Goal: Transaction & Acquisition: Purchase product/service

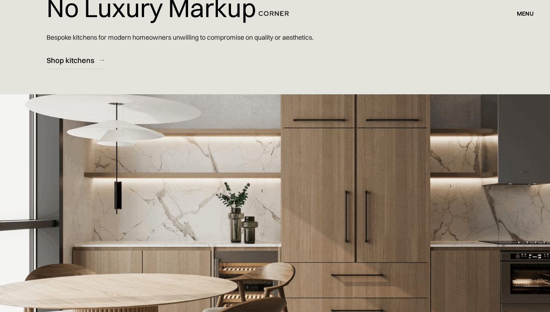
scroll to position [95, 0]
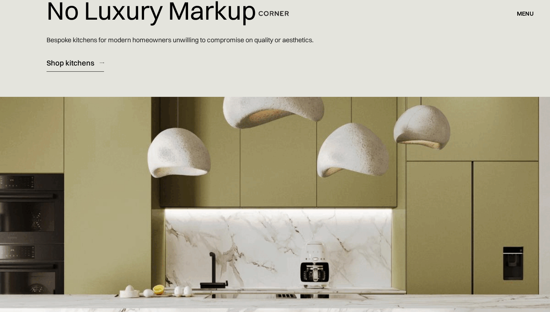
click at [70, 64] on div "Shop kitchens" at bounding box center [71, 63] width 48 height 10
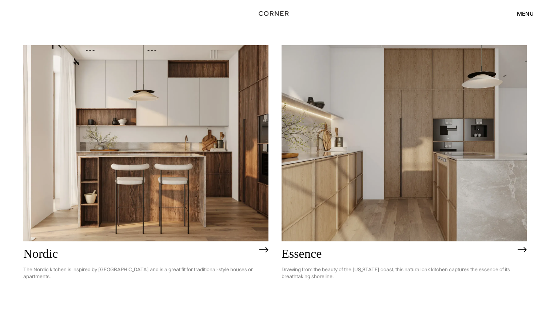
scroll to position [73, 0]
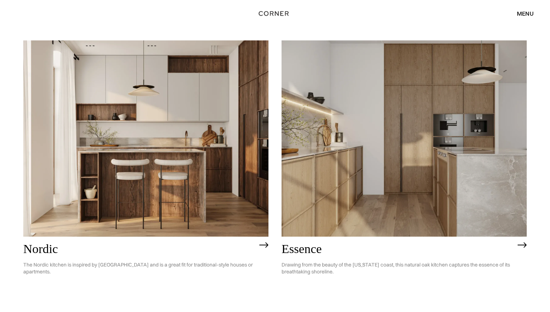
click at [60, 188] on img at bounding box center [145, 138] width 245 height 196
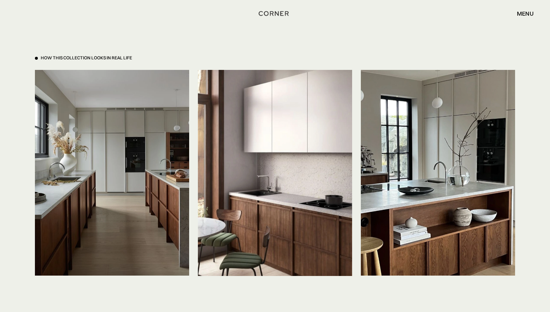
scroll to position [1720, 0]
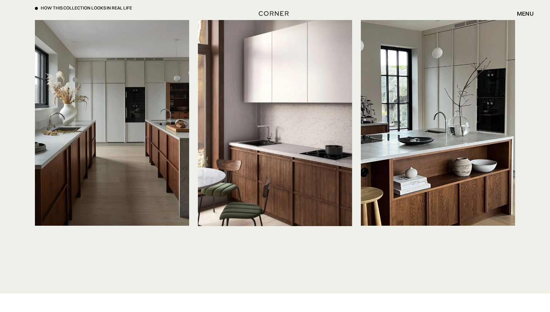
click at [74, 148] on img at bounding box center [112, 123] width 154 height 206
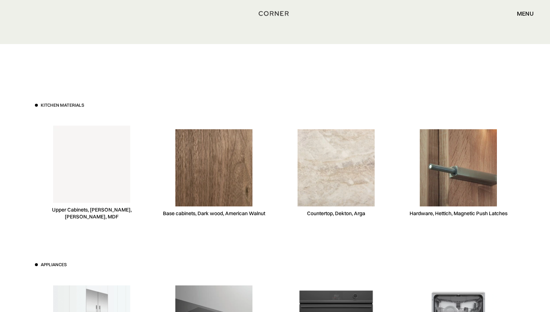
scroll to position [1970, 0]
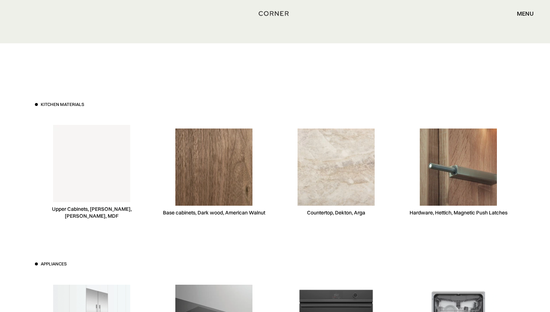
click at [200, 166] on img at bounding box center [213, 167] width 77 height 77
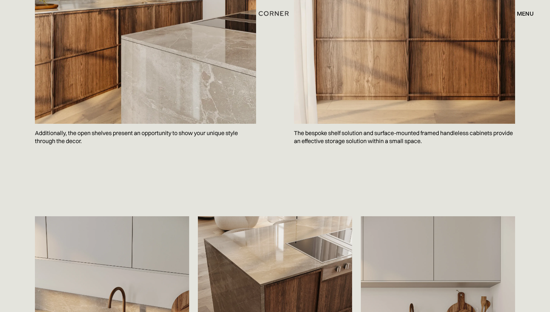
scroll to position [904, 0]
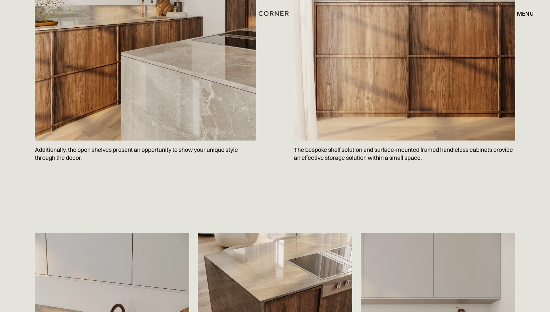
click at [520, 13] on div "menu" at bounding box center [525, 14] width 17 height 6
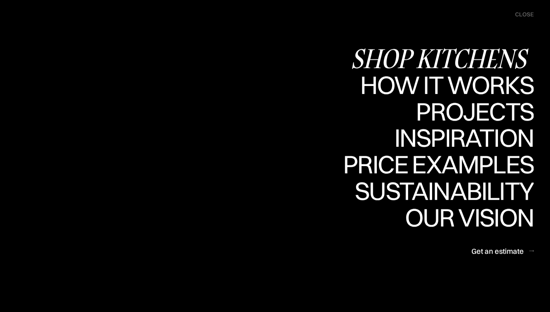
click at [443, 52] on div "Shop Kitchens" at bounding box center [442, 58] width 183 height 25
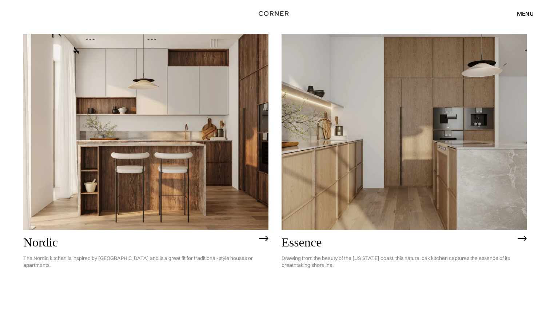
scroll to position [101, 0]
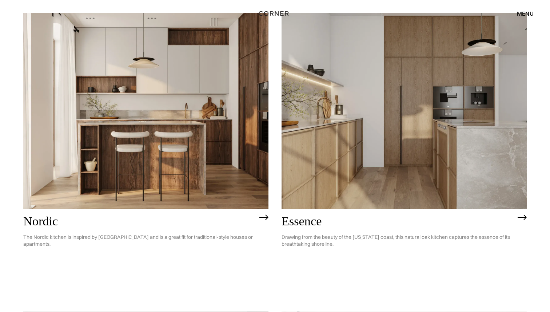
click at [260, 216] on img at bounding box center [264, 217] width 9 height 6
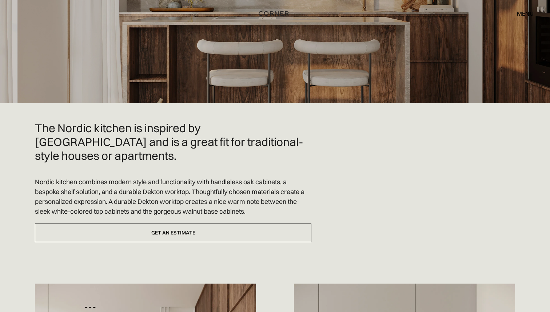
scroll to position [122, 0]
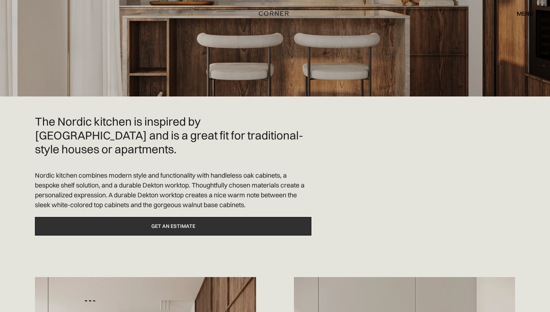
click at [137, 220] on link "Get an estimate" at bounding box center [173, 226] width 277 height 19
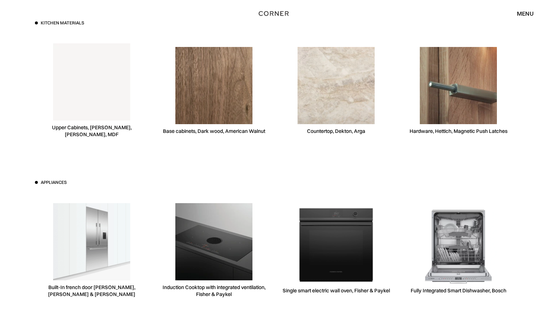
scroll to position [2053, 0]
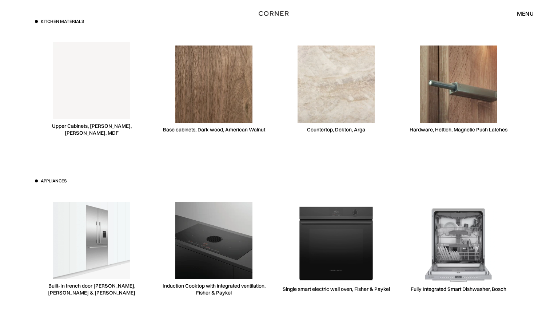
click at [524, 15] on div "menu" at bounding box center [525, 14] width 17 height 6
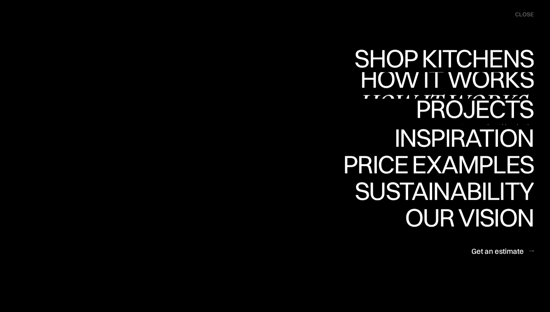
click at [445, 86] on link "How it works How it works" at bounding box center [446, 85] width 175 height 27
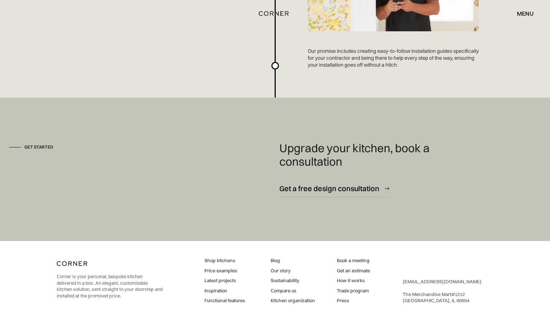
scroll to position [1978, 0]
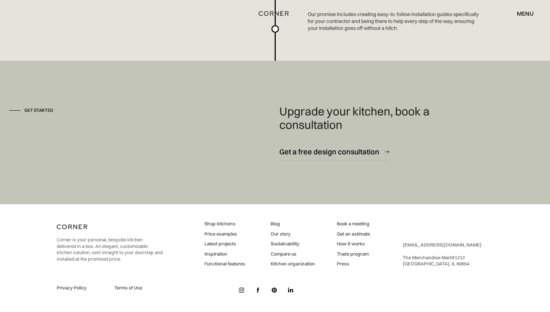
click at [289, 232] on link "Our story" at bounding box center [293, 234] width 44 height 7
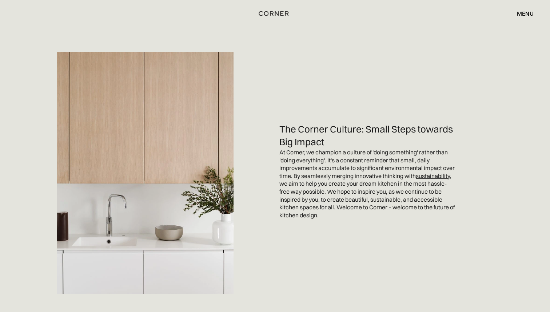
scroll to position [1714, 0]
